Goal: Transaction & Acquisition: Purchase product/service

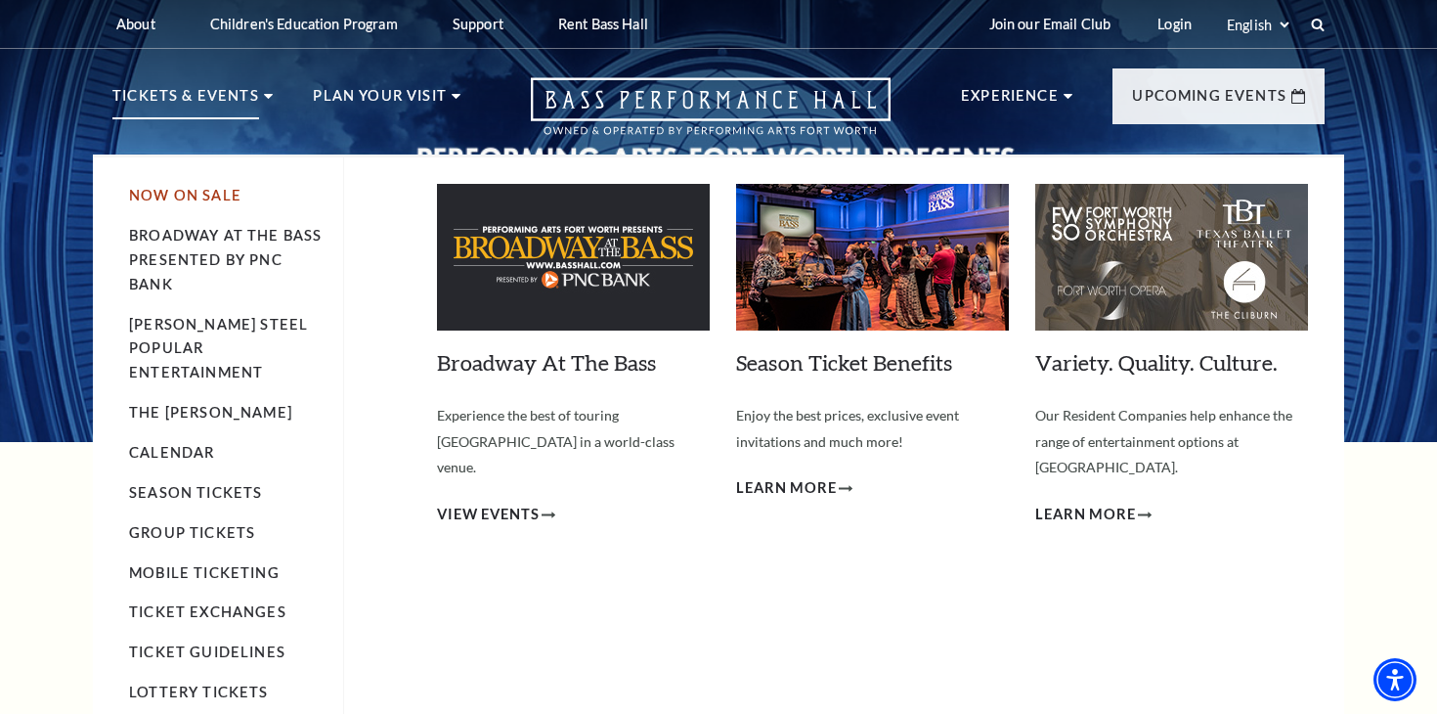
click at [168, 196] on link "Now On Sale" at bounding box center [185, 195] width 112 height 17
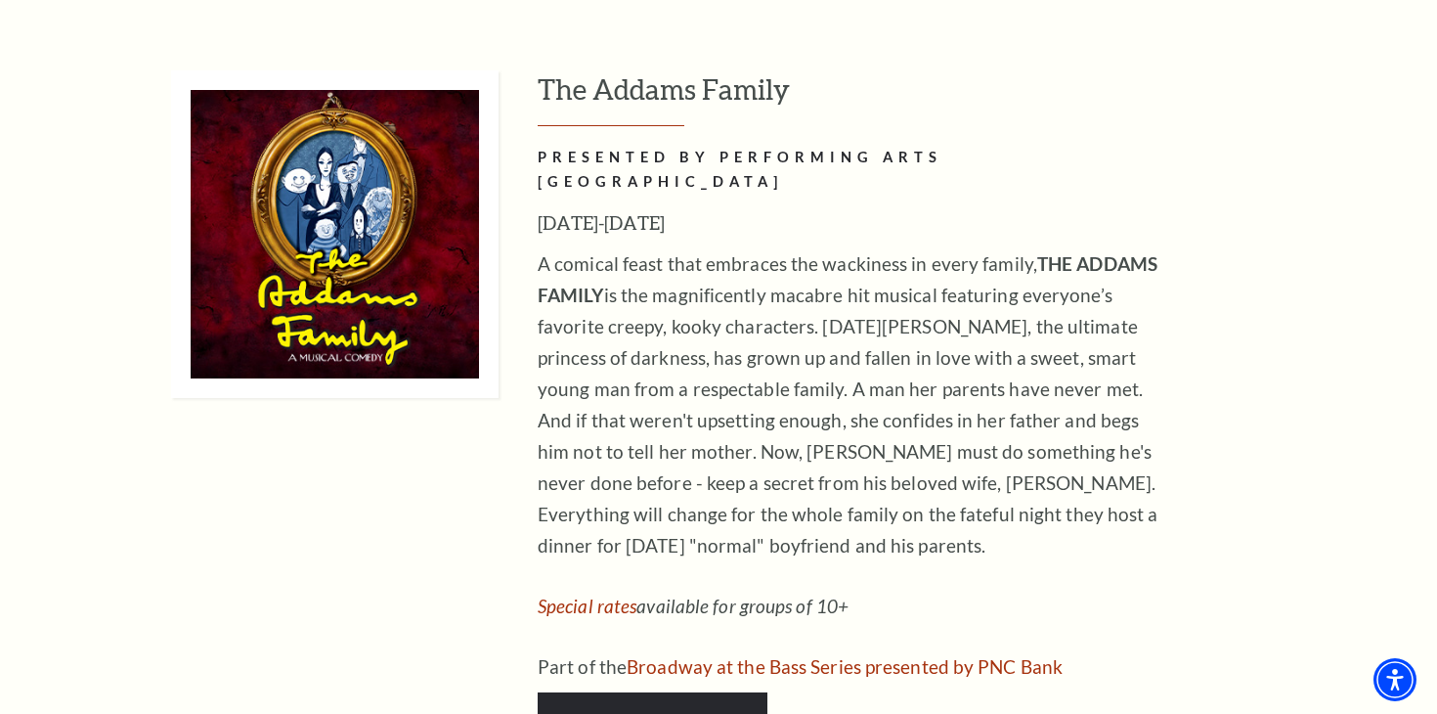
scroll to position [4429, 0]
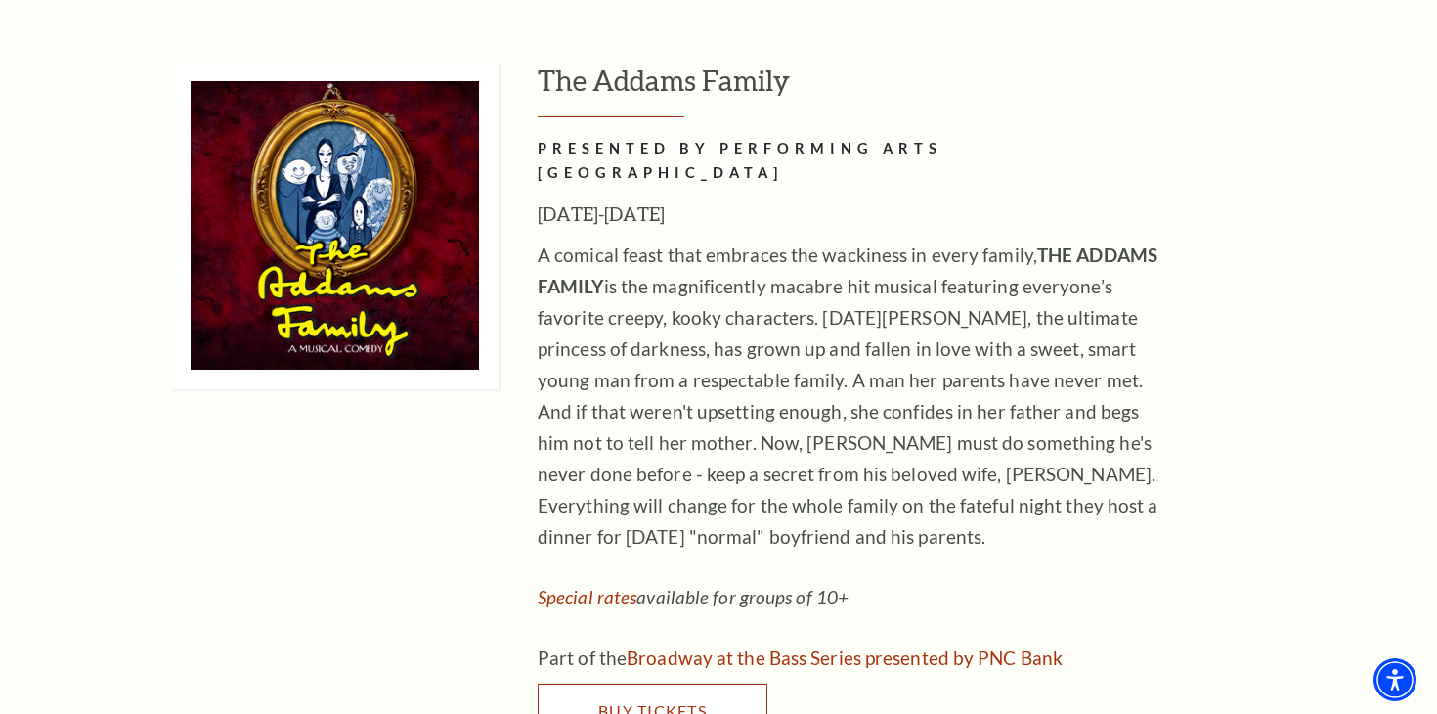
click at [670, 701] on span "Buy Tickets" at bounding box center [652, 710] width 109 height 19
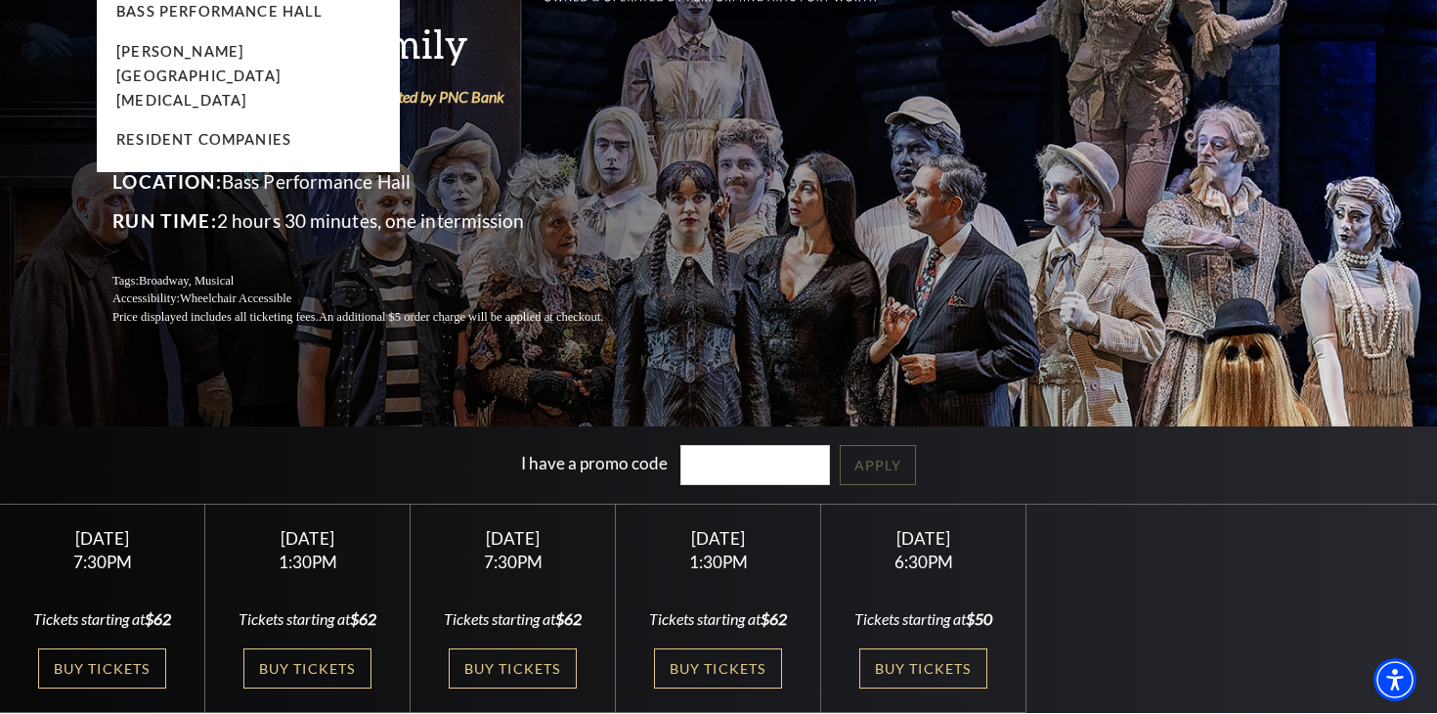
scroll to position [186, 0]
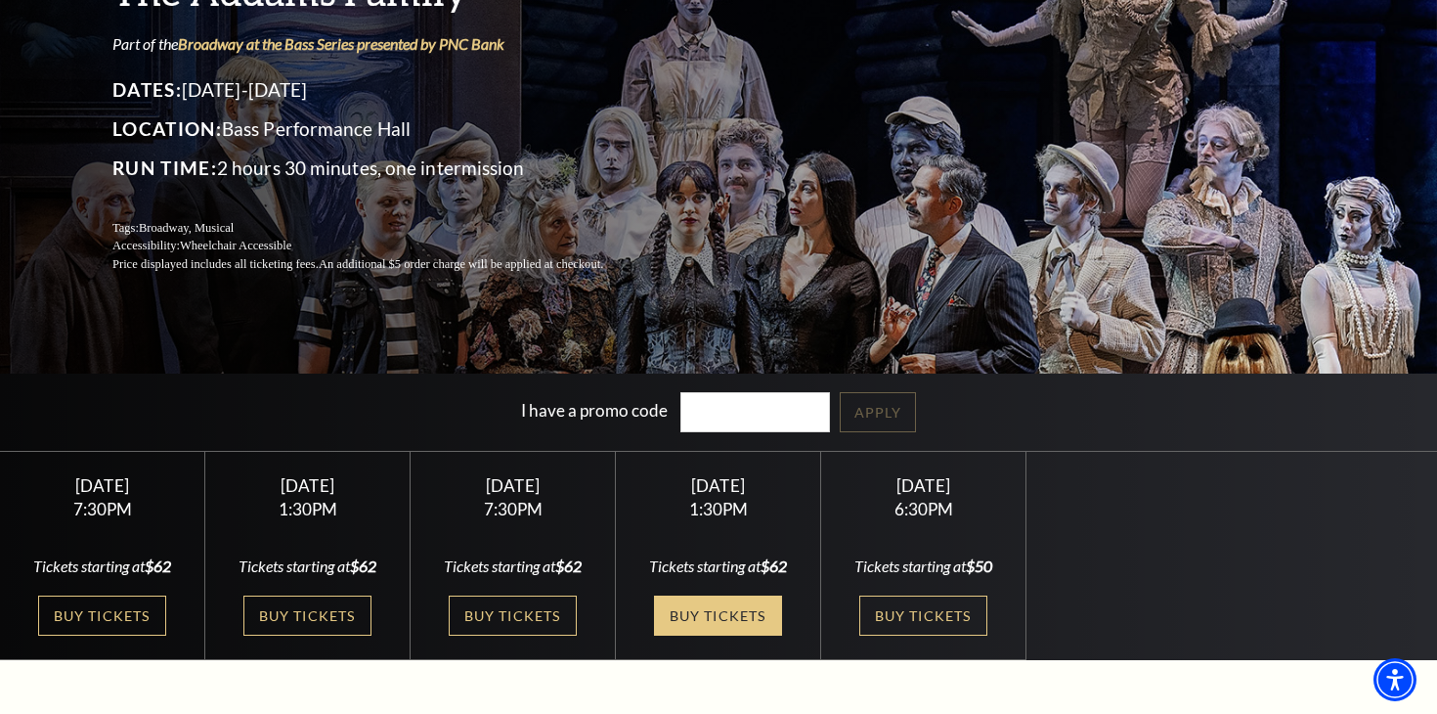
click at [728, 611] on link "Buy Tickets" at bounding box center [717, 615] width 127 height 40
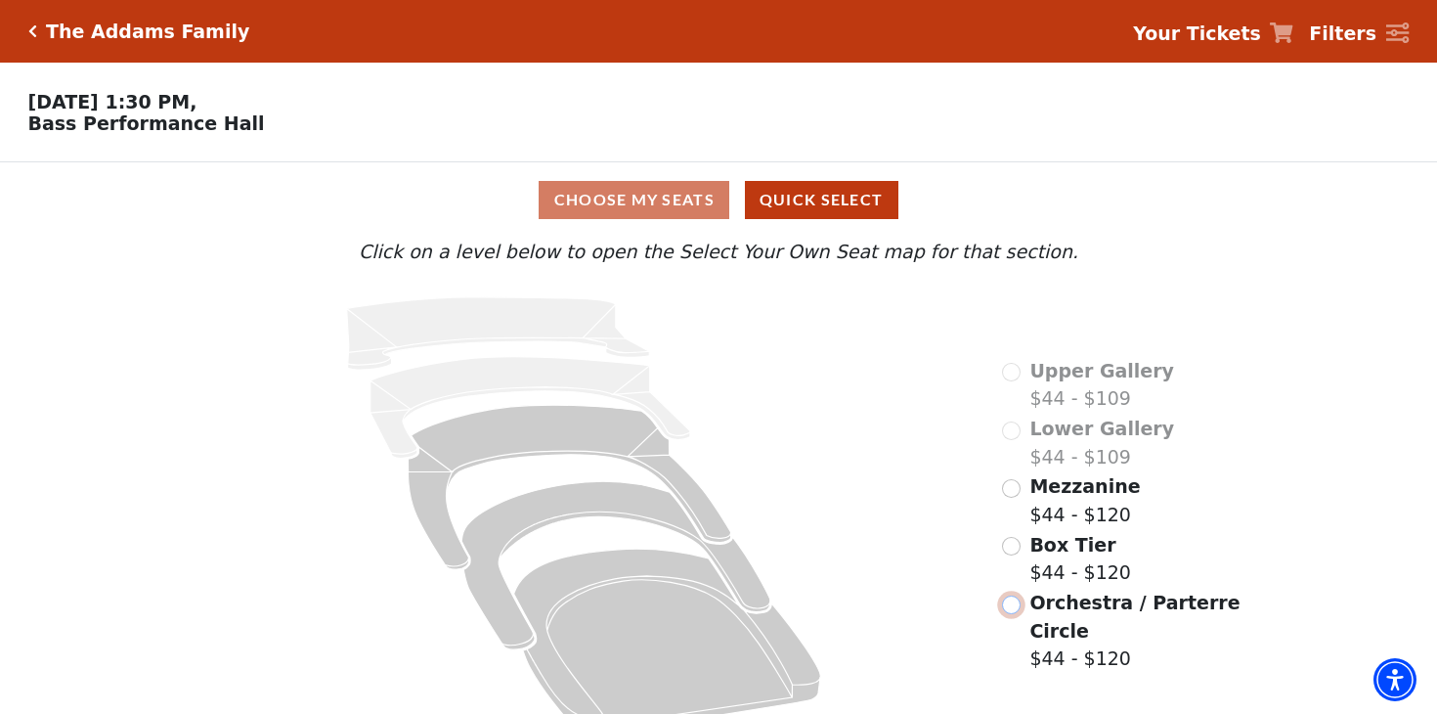
click at [1019, 602] on input "Orchestra / Parterre Circle$44 - $120\a" at bounding box center [1011, 604] width 19 height 19
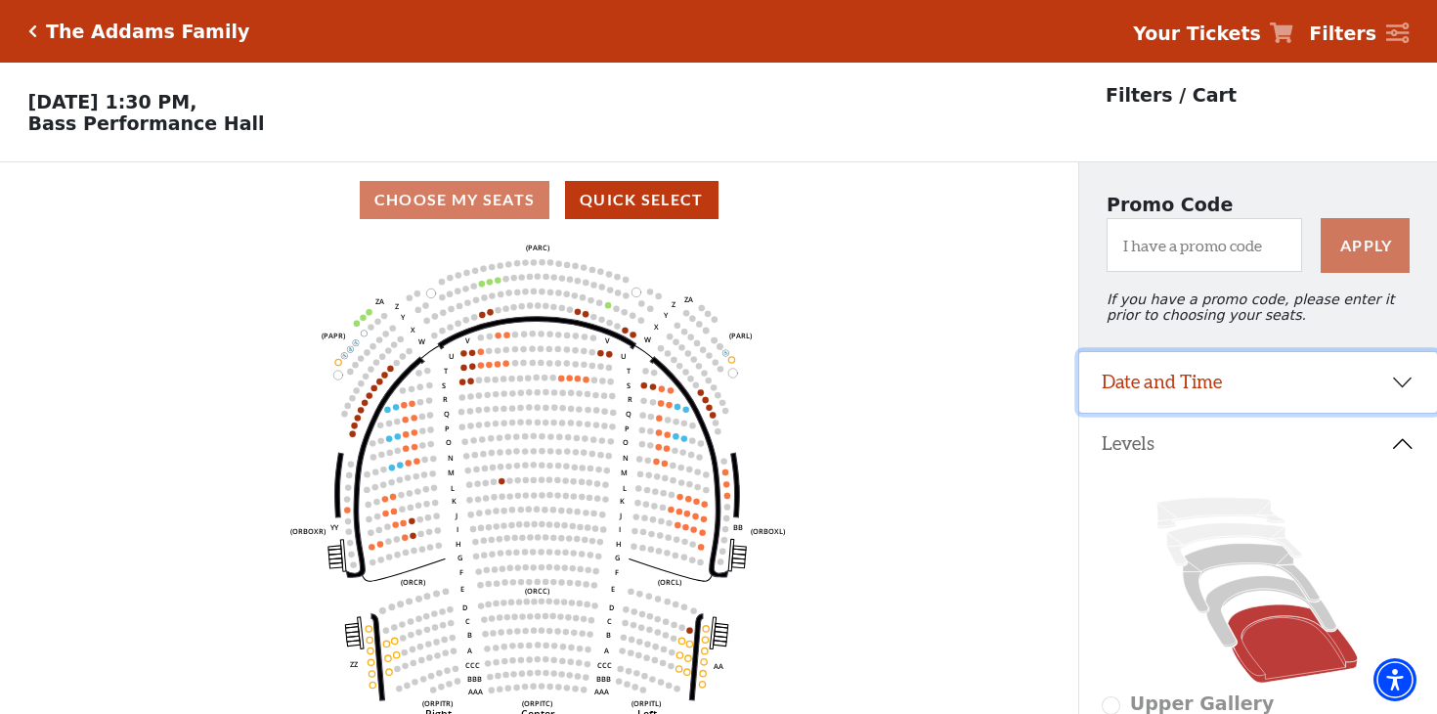
click at [1396, 383] on button "Date and Time" at bounding box center [1258, 382] width 359 height 61
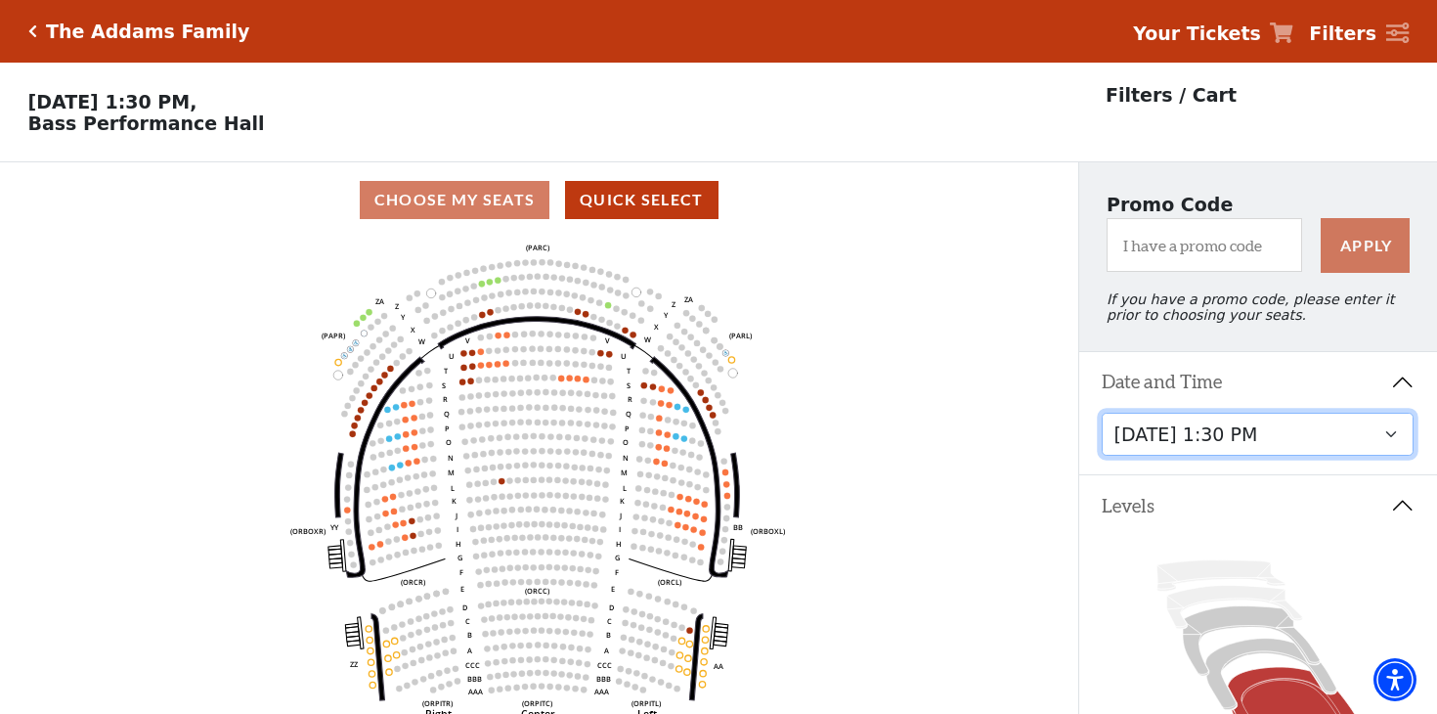
click at [1392, 431] on select "[DATE] 7:30 PM [DATE] 1:30 PM [DATE] 7:30 PM [DATE] 1:30 PM [DATE] 6:30 PM" at bounding box center [1258, 435] width 312 height 44
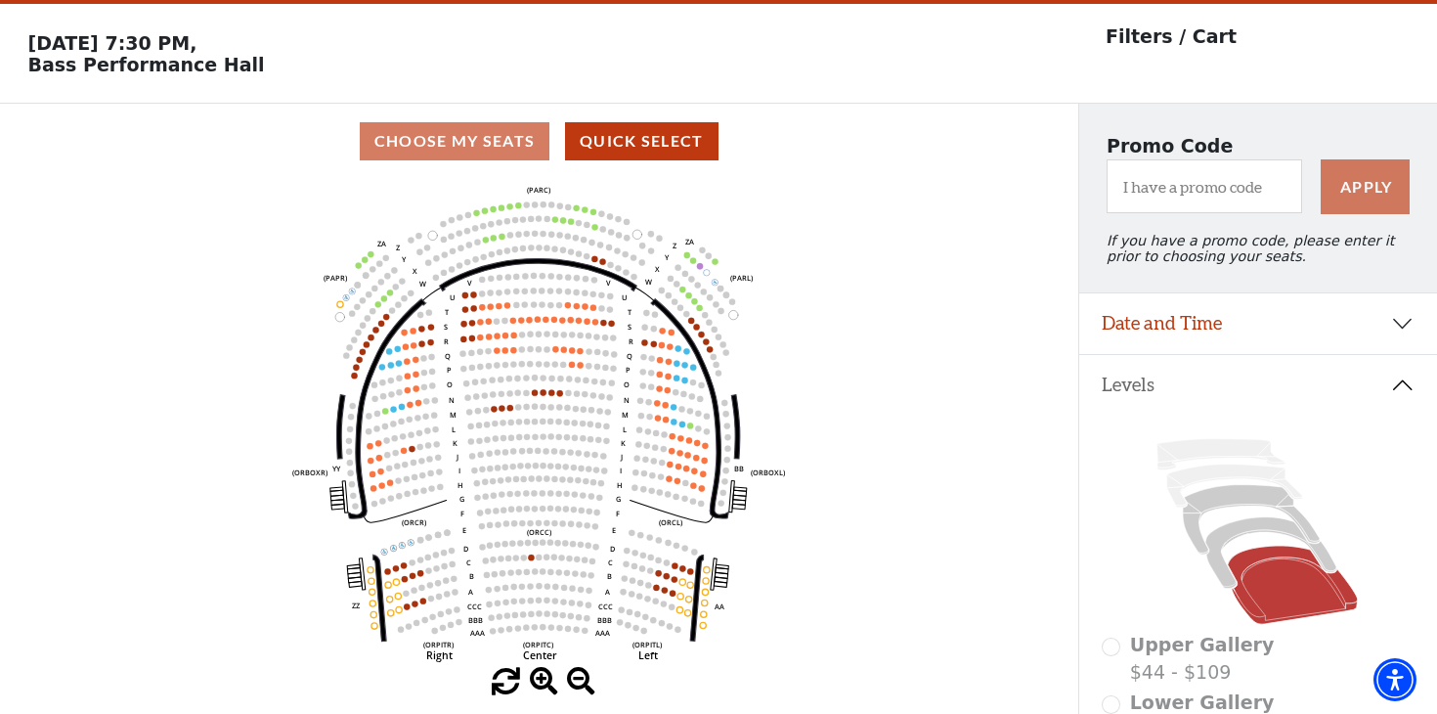
scroll to position [90, 0]
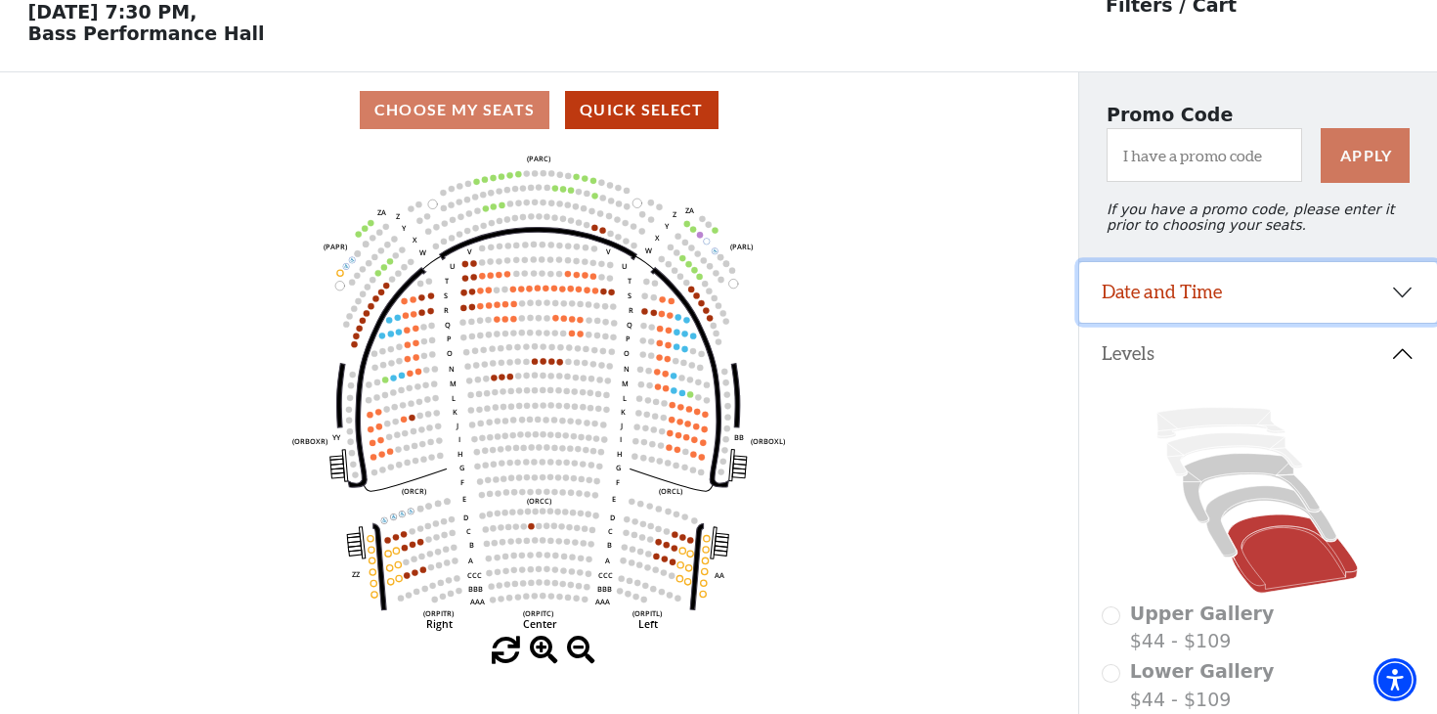
click at [1400, 290] on button "Date and Time" at bounding box center [1258, 292] width 359 height 61
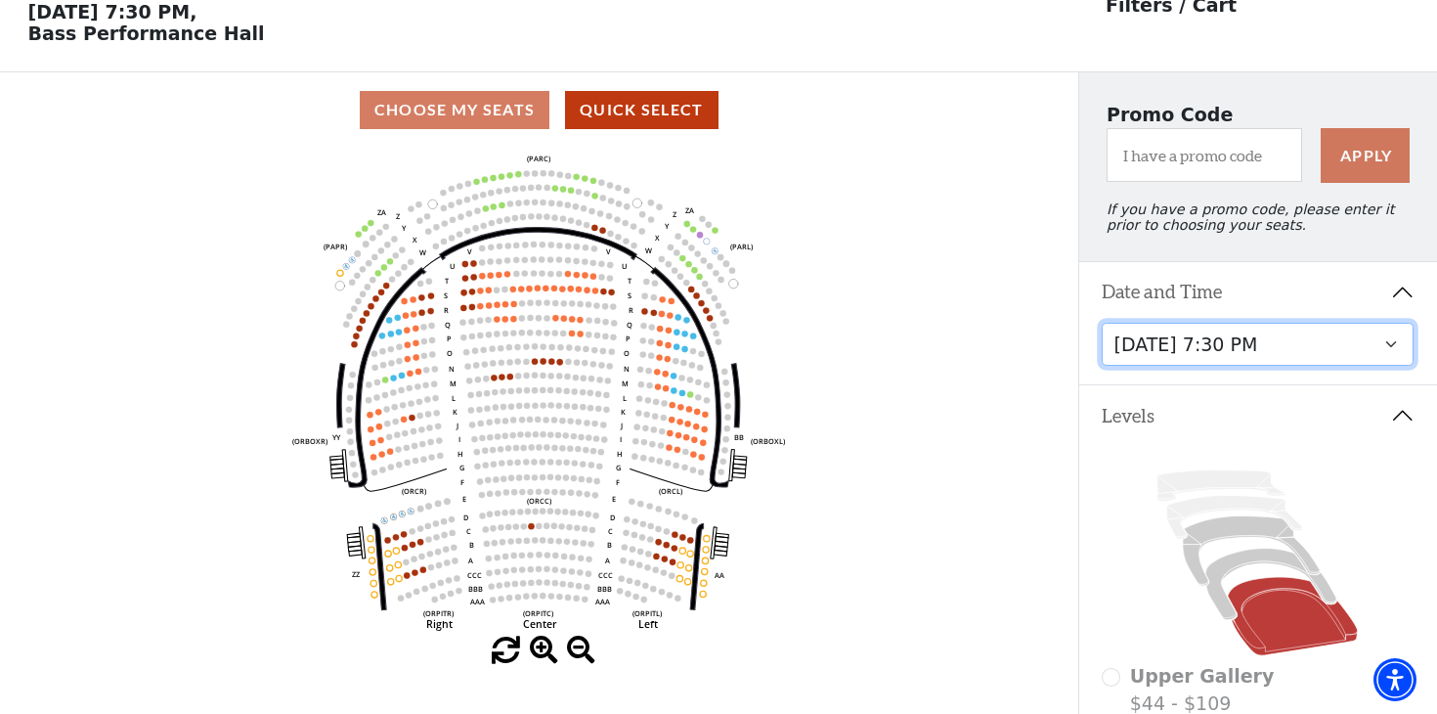
click at [1385, 345] on select "[DATE] 7:30 PM [DATE] 1:30 PM [DATE] 7:30 PM [DATE] 1:30 PM [DATE] 6:30 PM" at bounding box center [1258, 345] width 312 height 44
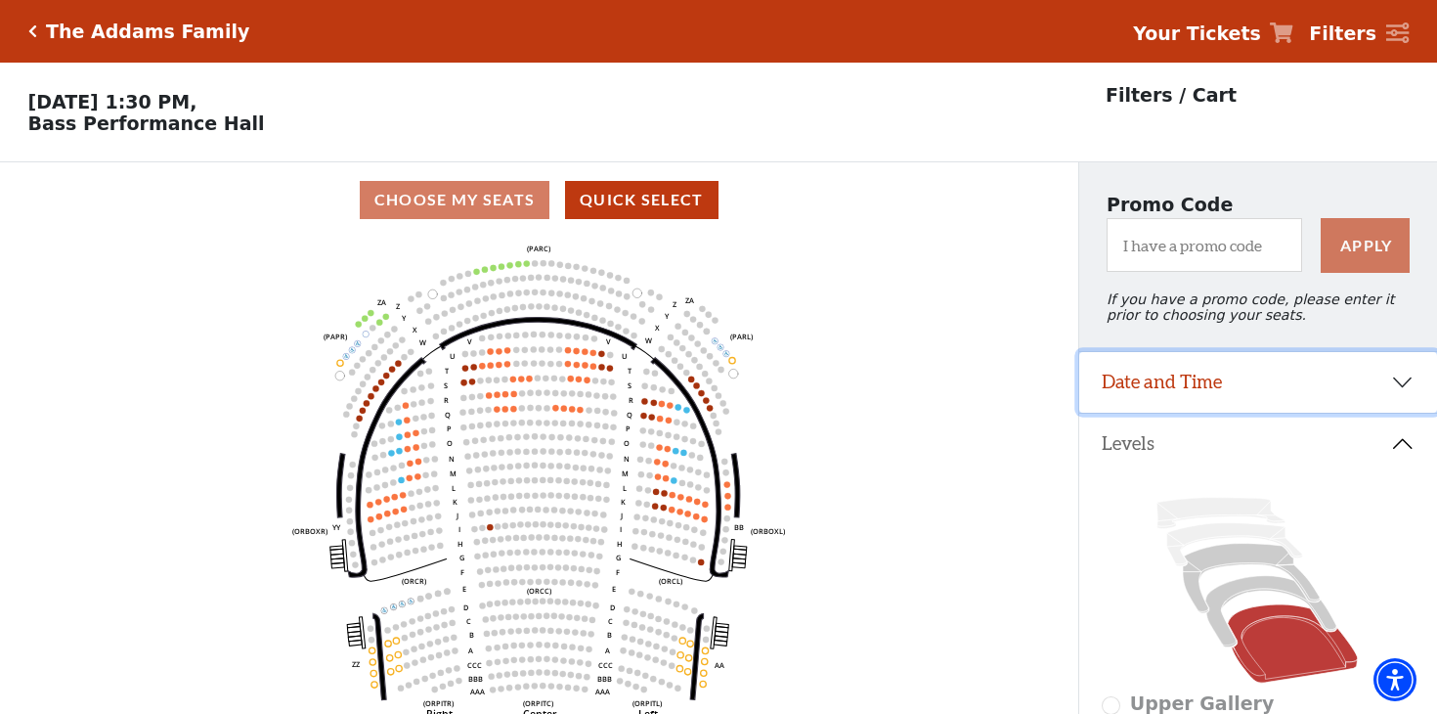
click at [1403, 381] on button "Date and Time" at bounding box center [1258, 382] width 359 height 61
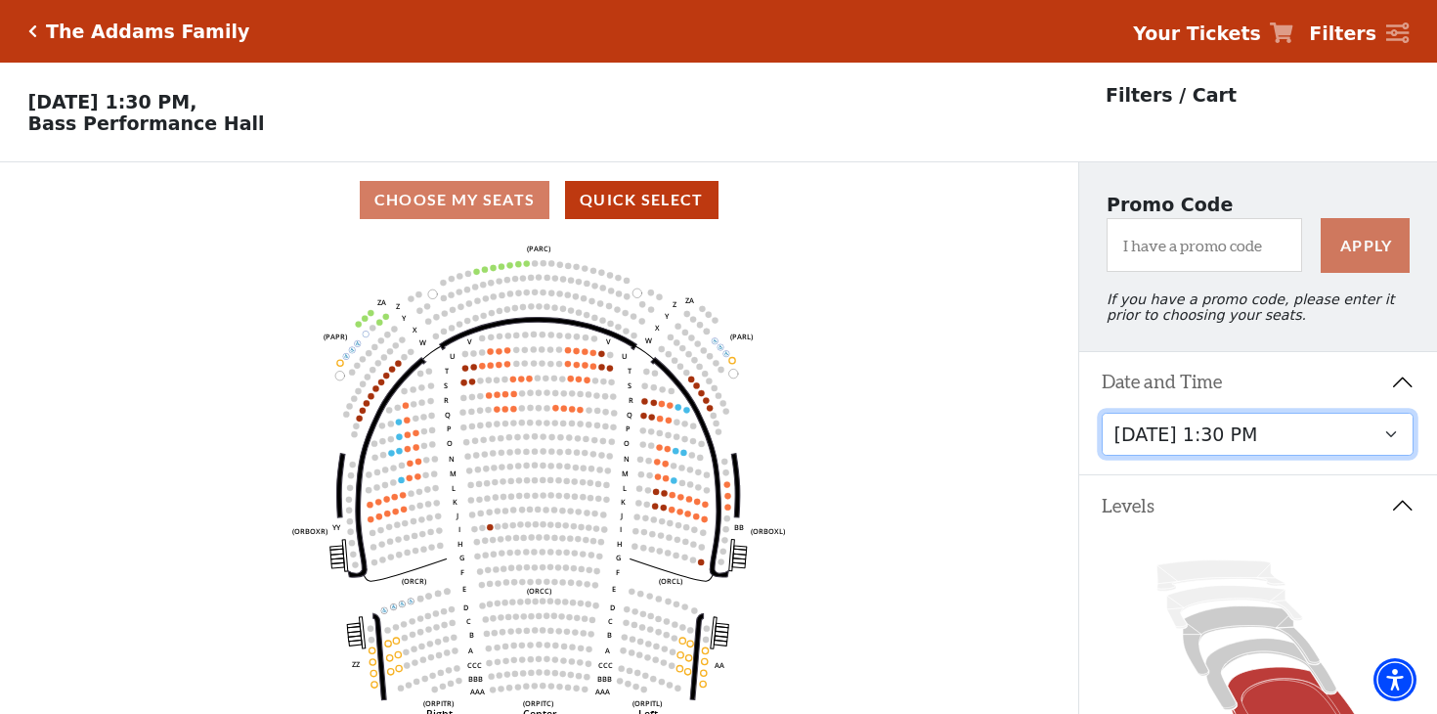
click at [1389, 434] on select "[DATE] 7:30 PM [DATE] 1:30 PM [DATE] 7:30 PM [DATE] 1:30 PM [DATE] 6:30 PM" at bounding box center [1258, 435] width 312 height 44
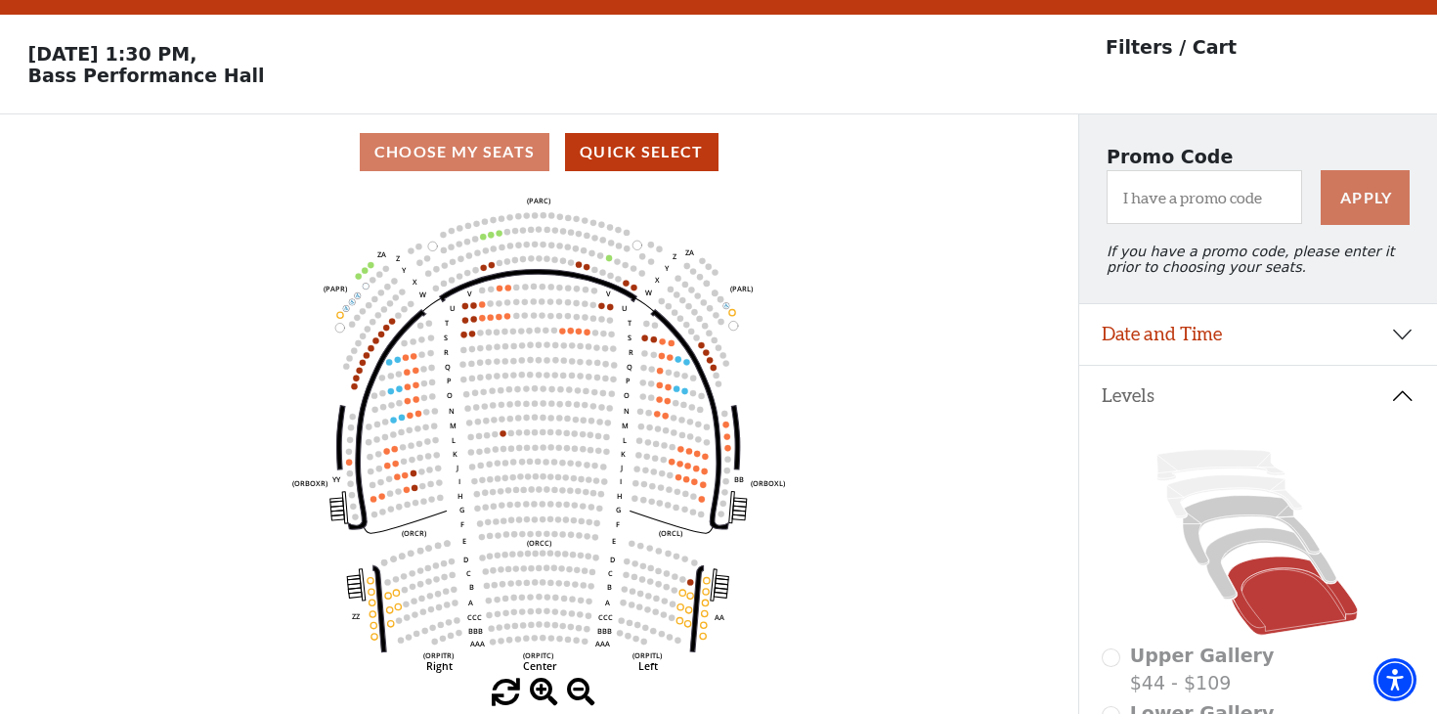
scroll to position [90, 0]
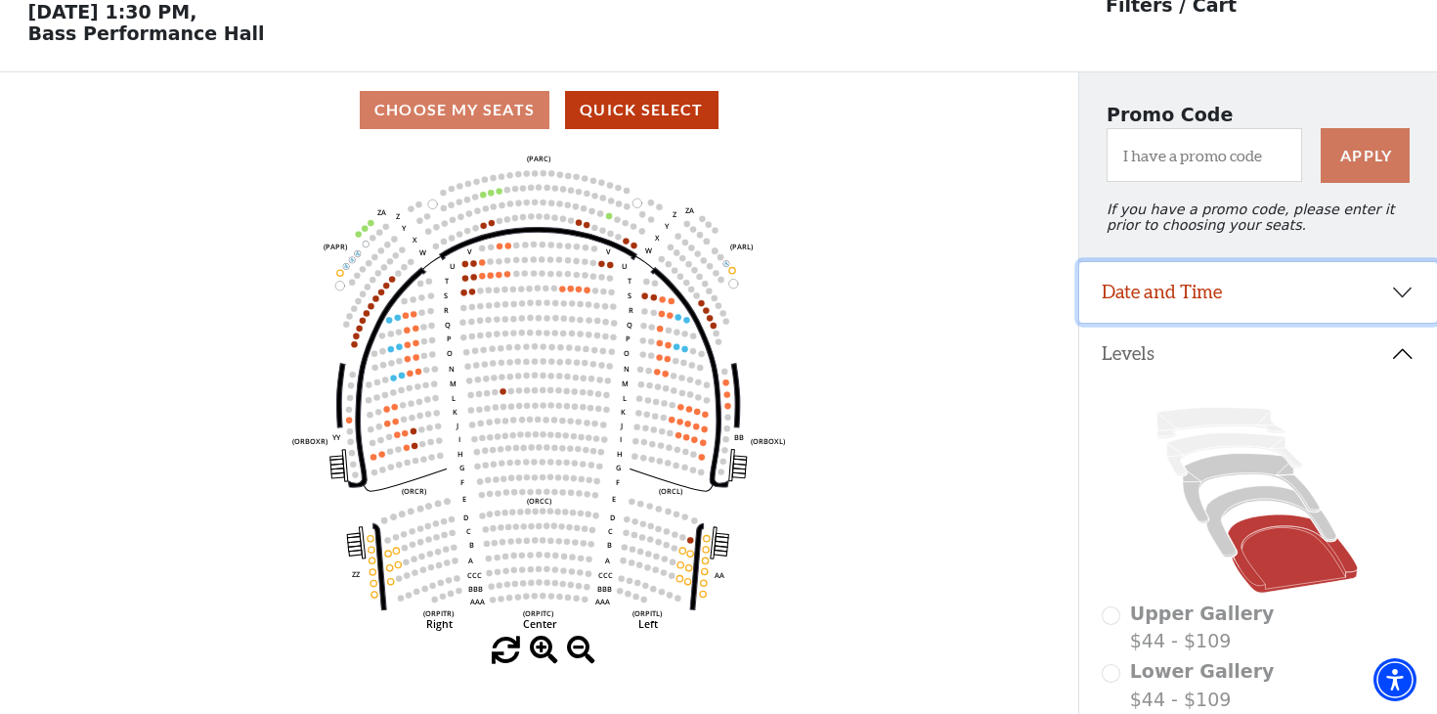
click at [1400, 290] on button "Date and Time" at bounding box center [1258, 292] width 359 height 61
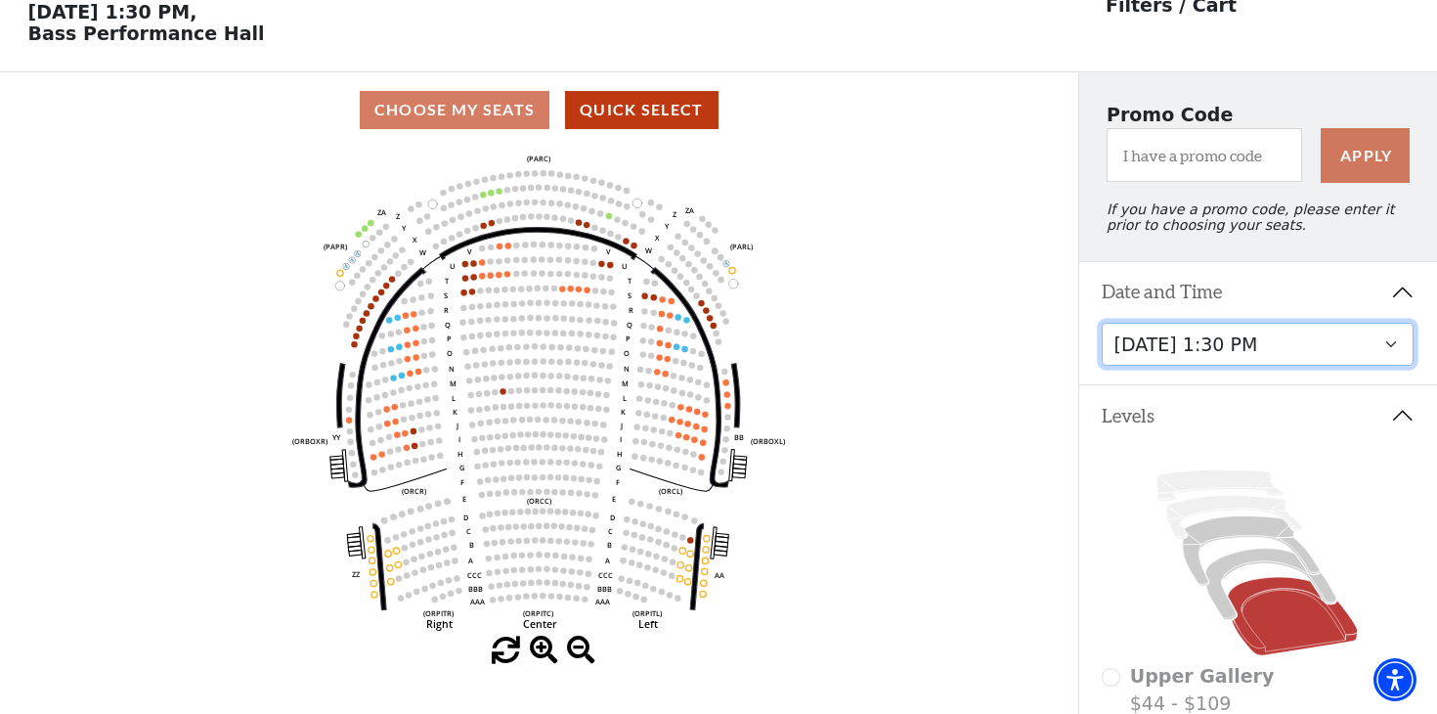
click at [1386, 342] on select "[DATE] 7:30 PM [DATE] 1:30 PM [DATE] 7:30 PM [DATE] 1:30 PM [DATE] 6:30 PM" at bounding box center [1258, 345] width 312 height 44
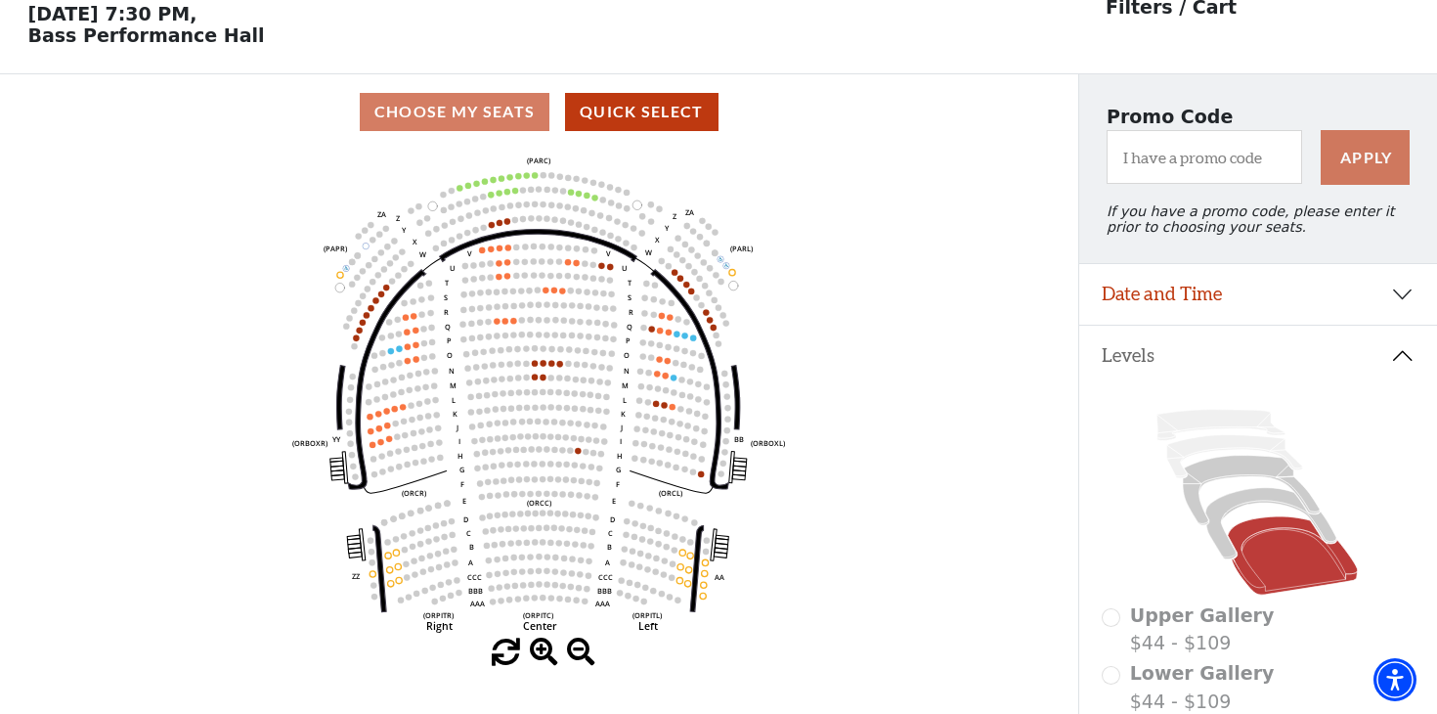
scroll to position [90, 0]
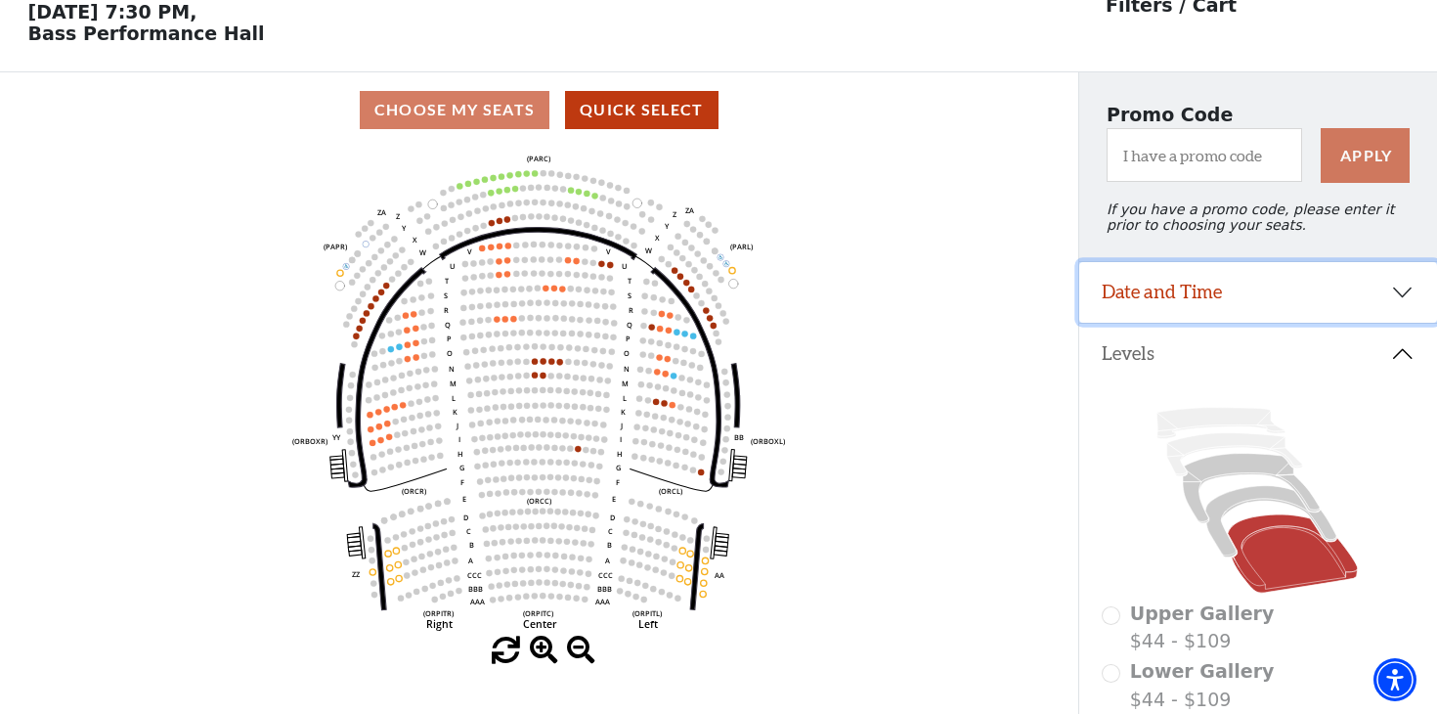
click at [1404, 290] on button "Date and Time" at bounding box center [1258, 292] width 359 height 61
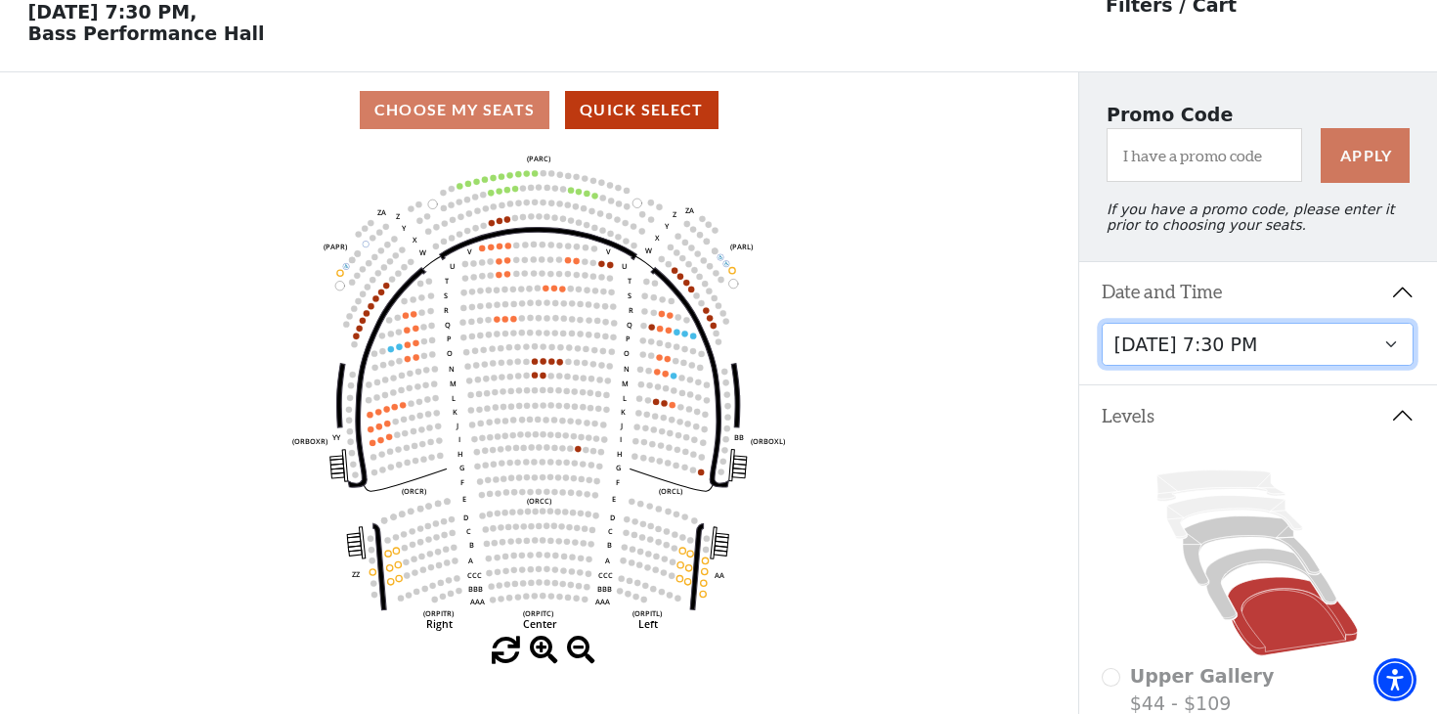
click at [1387, 346] on select "[DATE] 7:30 PM [DATE] 1:30 PM [DATE] 7:30 PM [DATE] 1:30 PM [DATE] 6:30 PM" at bounding box center [1258, 345] width 312 height 44
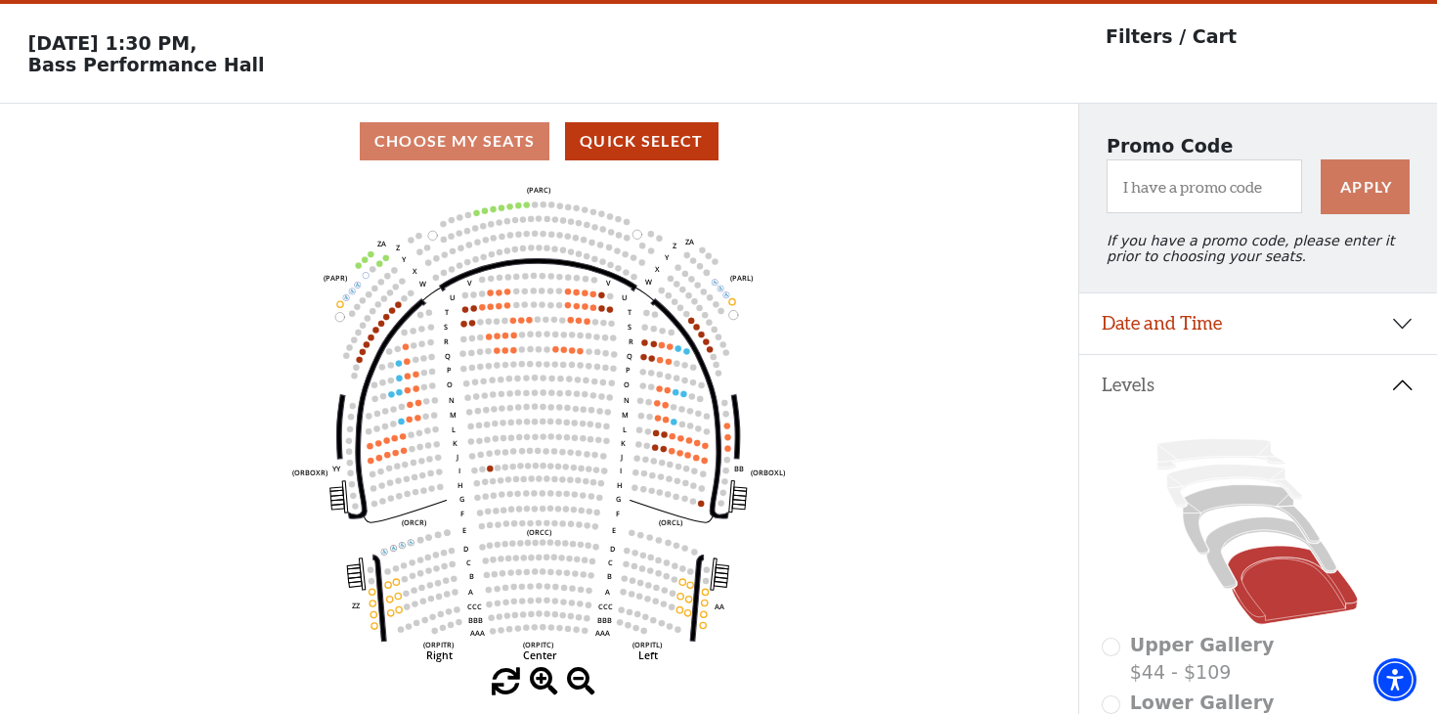
scroll to position [90, 0]
